Goal: Information Seeking & Learning: Find specific fact

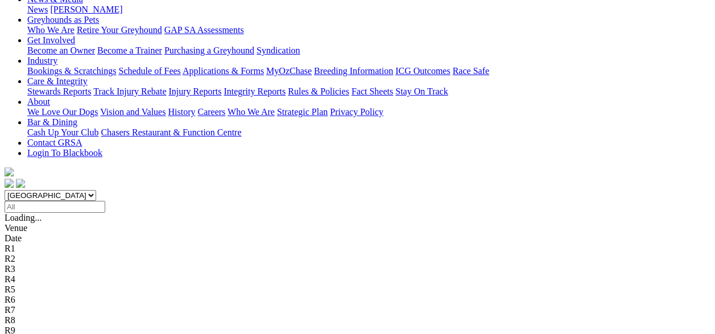
scroll to position [171, 0]
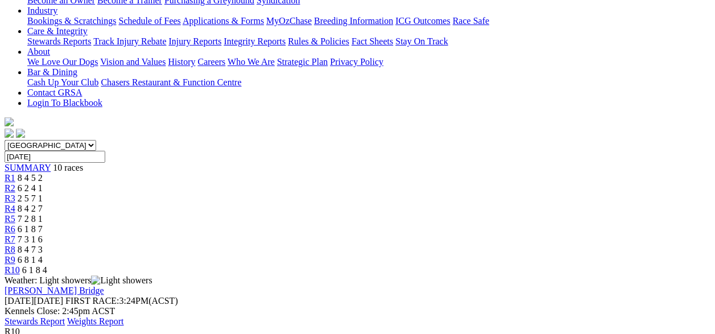
scroll to position [227, 0]
